Goal: Information Seeking & Learning: Learn about a topic

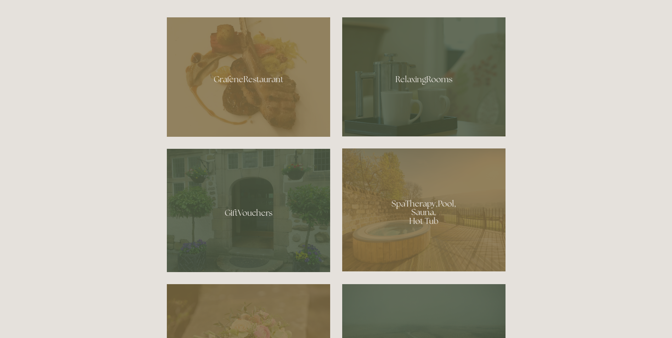
scroll to position [455, 0]
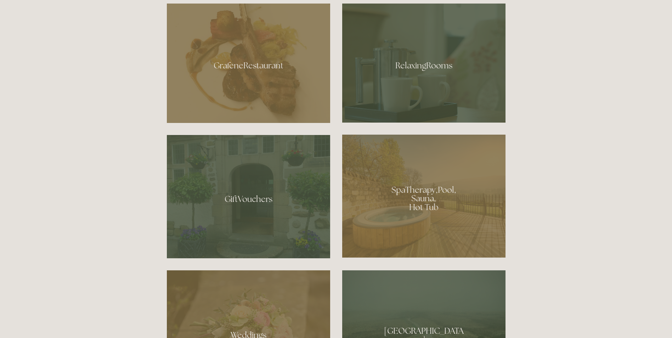
click at [430, 86] on div at bounding box center [423, 63] width 163 height 119
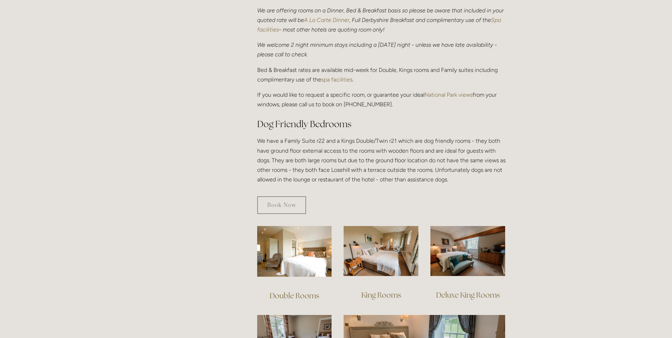
scroll to position [297, 0]
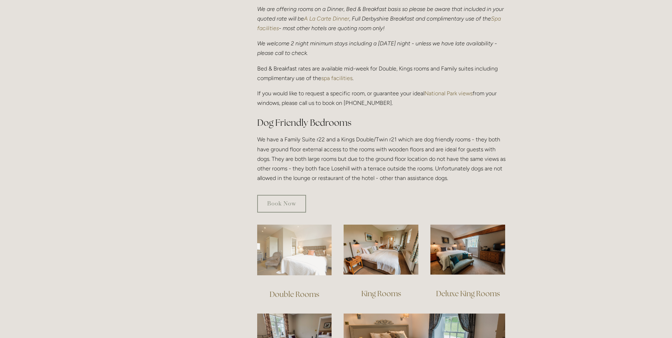
click at [297, 249] on img at bounding box center [294, 250] width 75 height 51
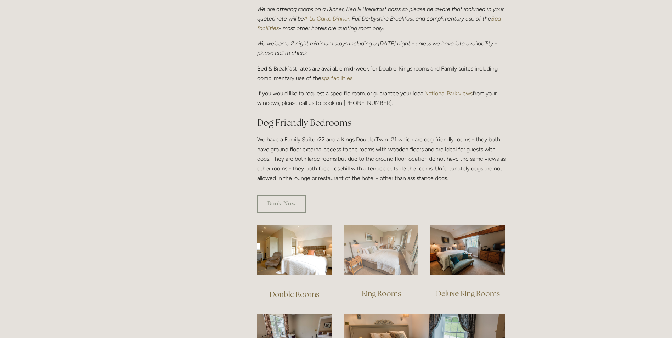
click at [380, 241] on img at bounding box center [381, 250] width 75 height 50
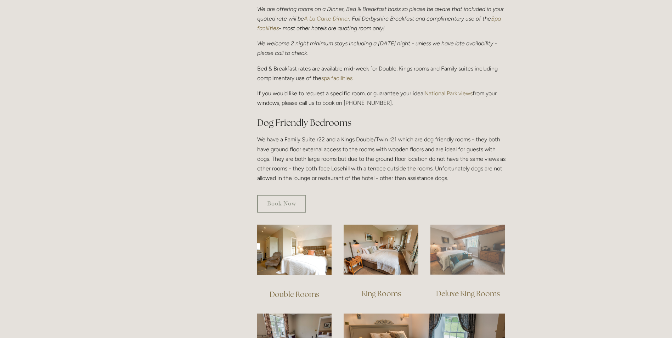
click at [472, 233] on img at bounding box center [468, 250] width 75 height 50
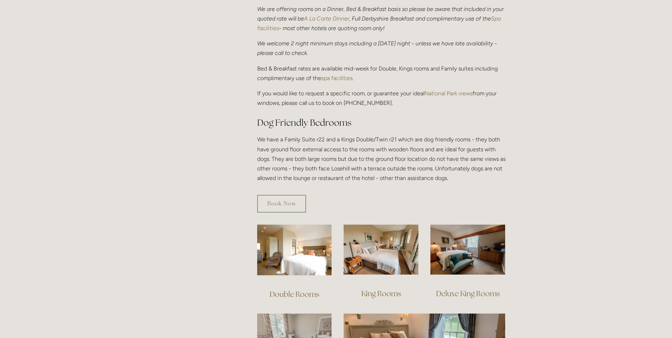
click at [295, 316] on img at bounding box center [294, 342] width 75 height 57
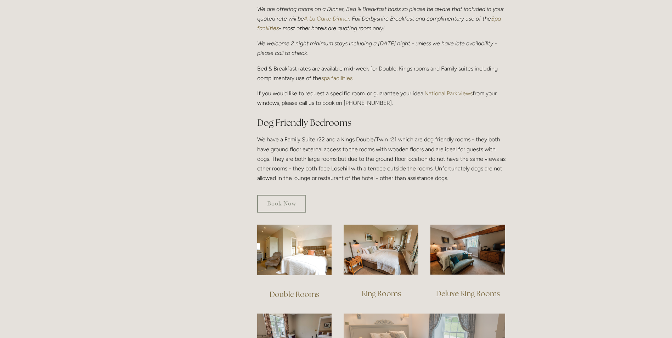
click at [429, 331] on img at bounding box center [425, 342] width 162 height 57
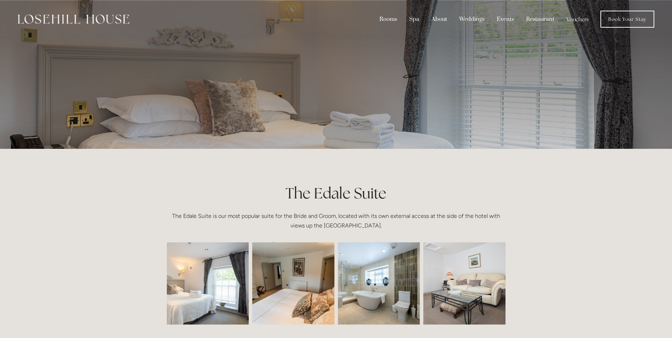
click at [63, 18] on img at bounding box center [74, 19] width 112 height 9
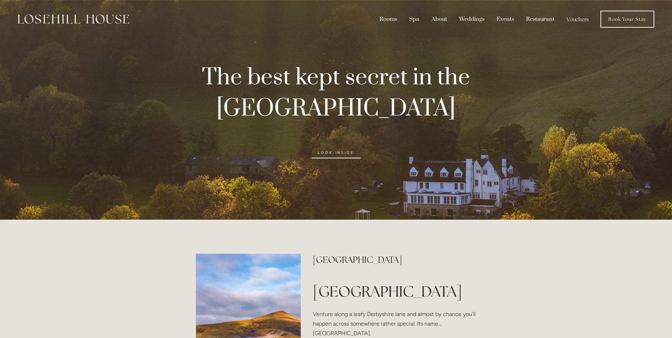
click at [486, 115] on p "The best kept secret in the [GEOGRAPHIC_DATA]" at bounding box center [336, 91] width 316 height 62
click at [661, 107] on div at bounding box center [336, 110] width 672 height 220
click at [336, 155] on link "look inside" at bounding box center [336, 152] width 49 height 11
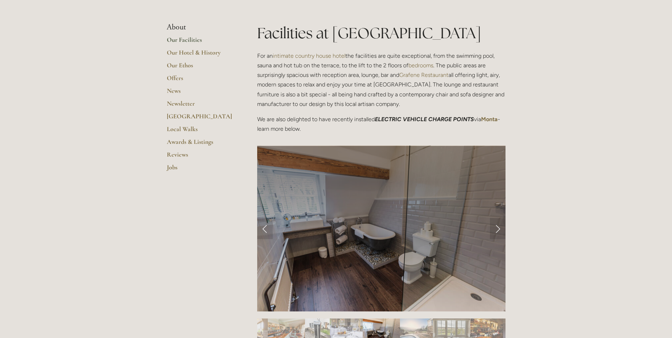
scroll to position [161, 0]
